Goal: Information Seeking & Learning: Learn about a topic

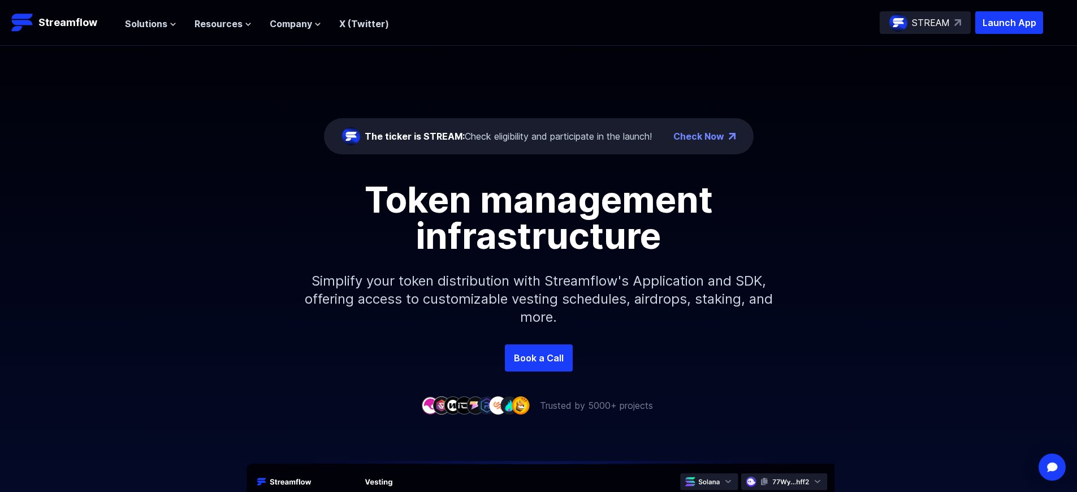
click at [1009, 23] on p "Launch App" at bounding box center [1009, 22] width 68 height 23
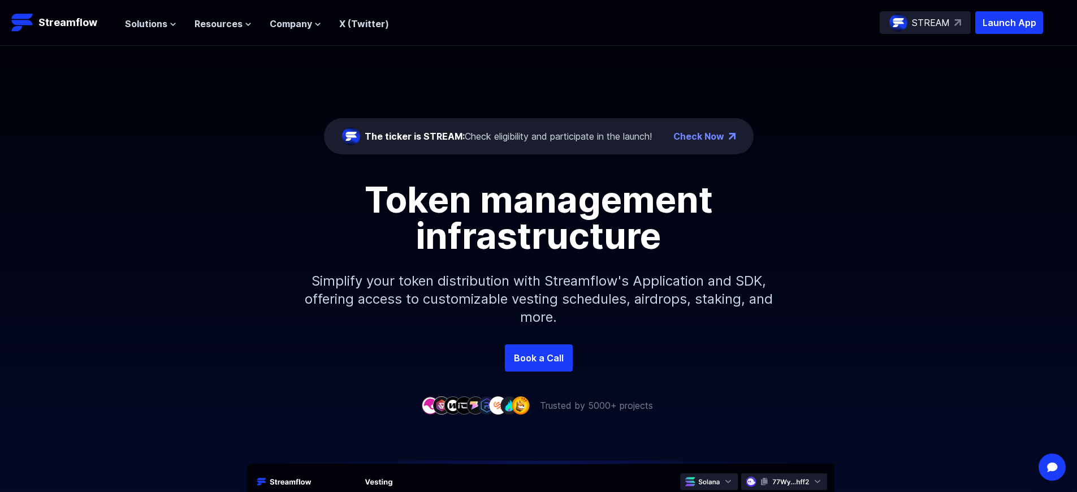
scroll to position [4050, 0]
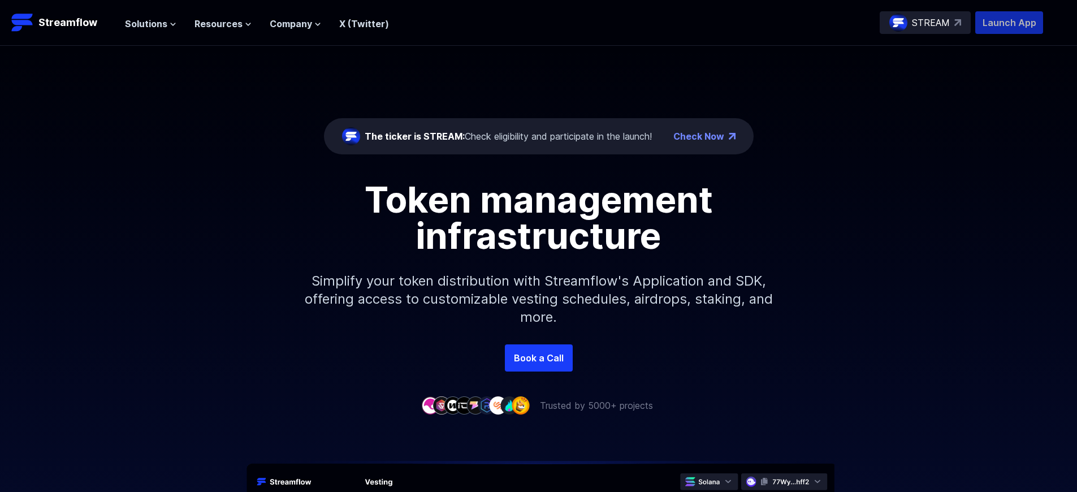
click at [1009, 23] on p "Launch App" at bounding box center [1009, 22] width 68 height 23
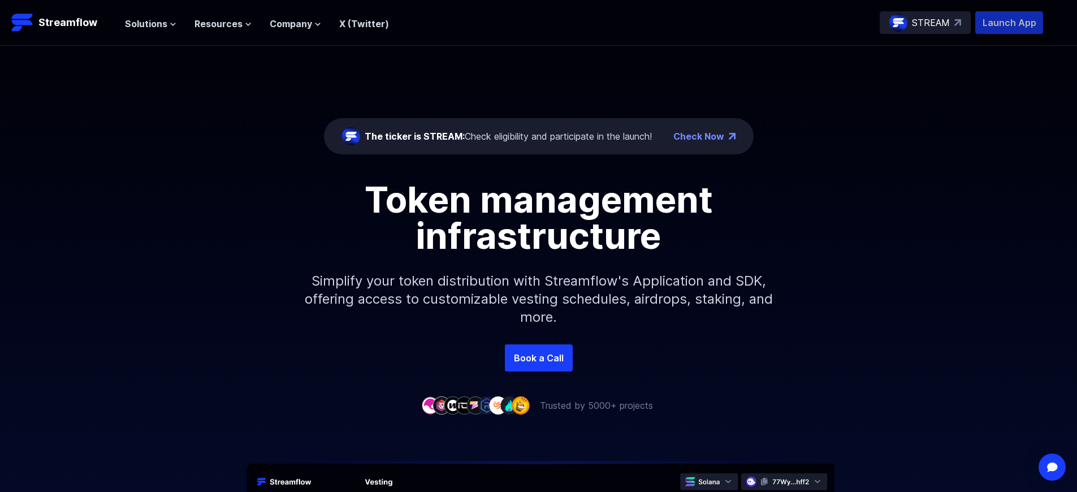
click at [1009, 23] on p "Launch App" at bounding box center [1009, 22] width 68 height 23
